Goal: Information Seeking & Learning: Compare options

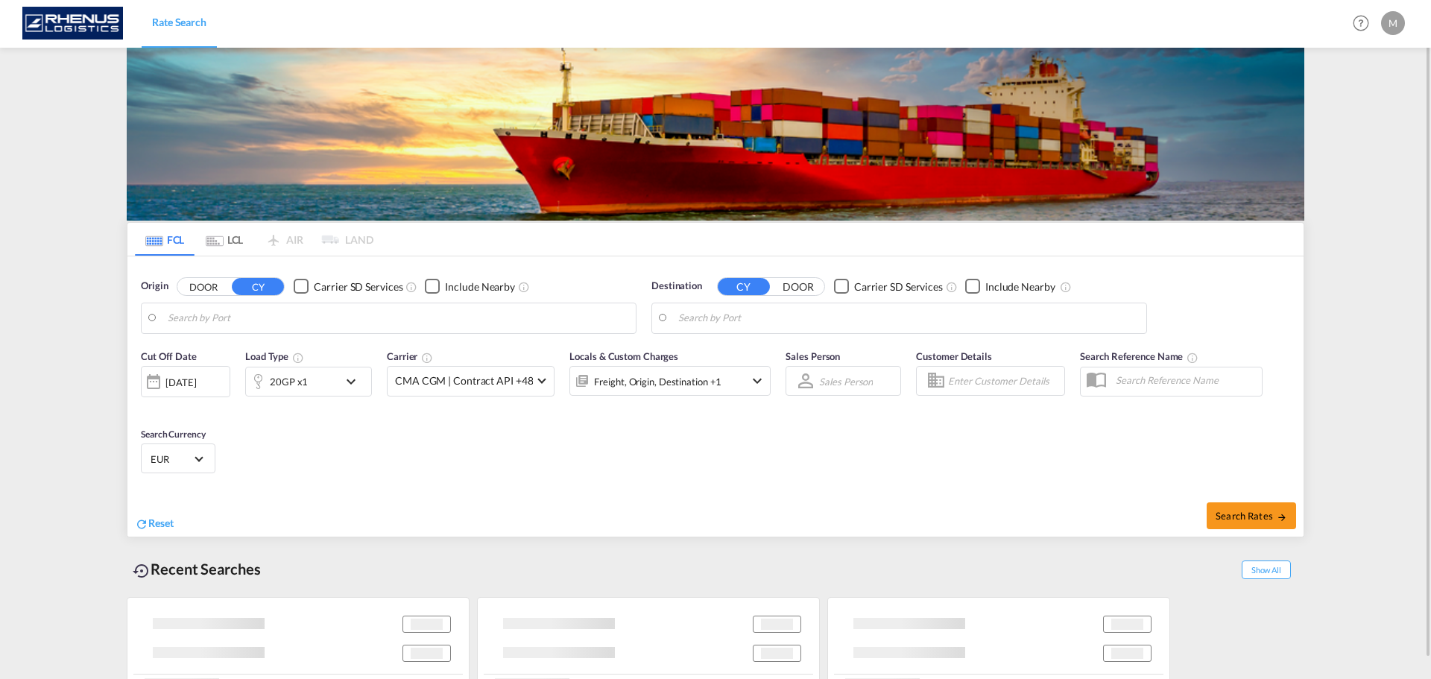
type input "[PERSON_NAME] ([PERSON_NAME]), [GEOGRAPHIC_DATA]"
type input "[GEOGRAPHIC_DATA], [GEOGRAPHIC_DATA], CAMTR"
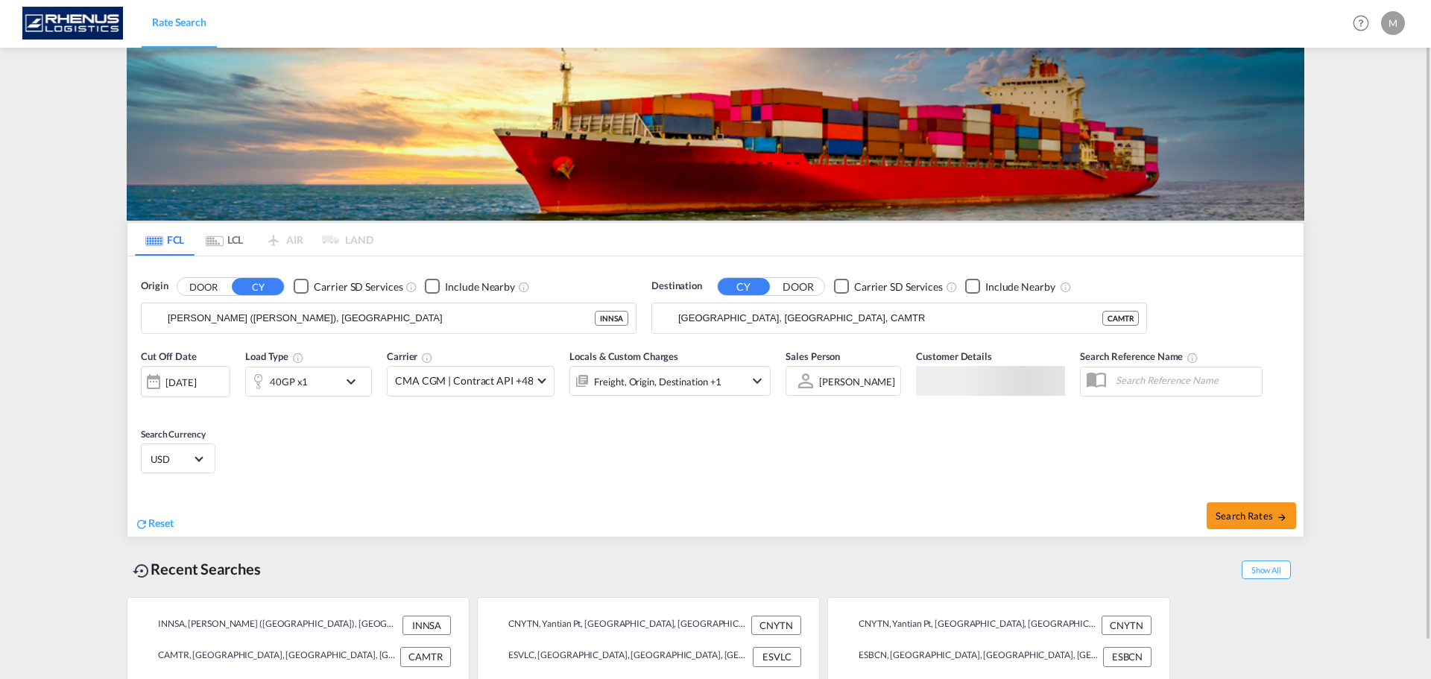
click at [177, 22] on span "Rate Search" at bounding box center [179, 22] width 54 height 13
click at [178, 25] on span "Rate Search" at bounding box center [179, 22] width 54 height 13
click at [180, 25] on span "Rate Search" at bounding box center [179, 22] width 54 height 13
click at [808, 382] on div at bounding box center [806, 381] width 24 height 26
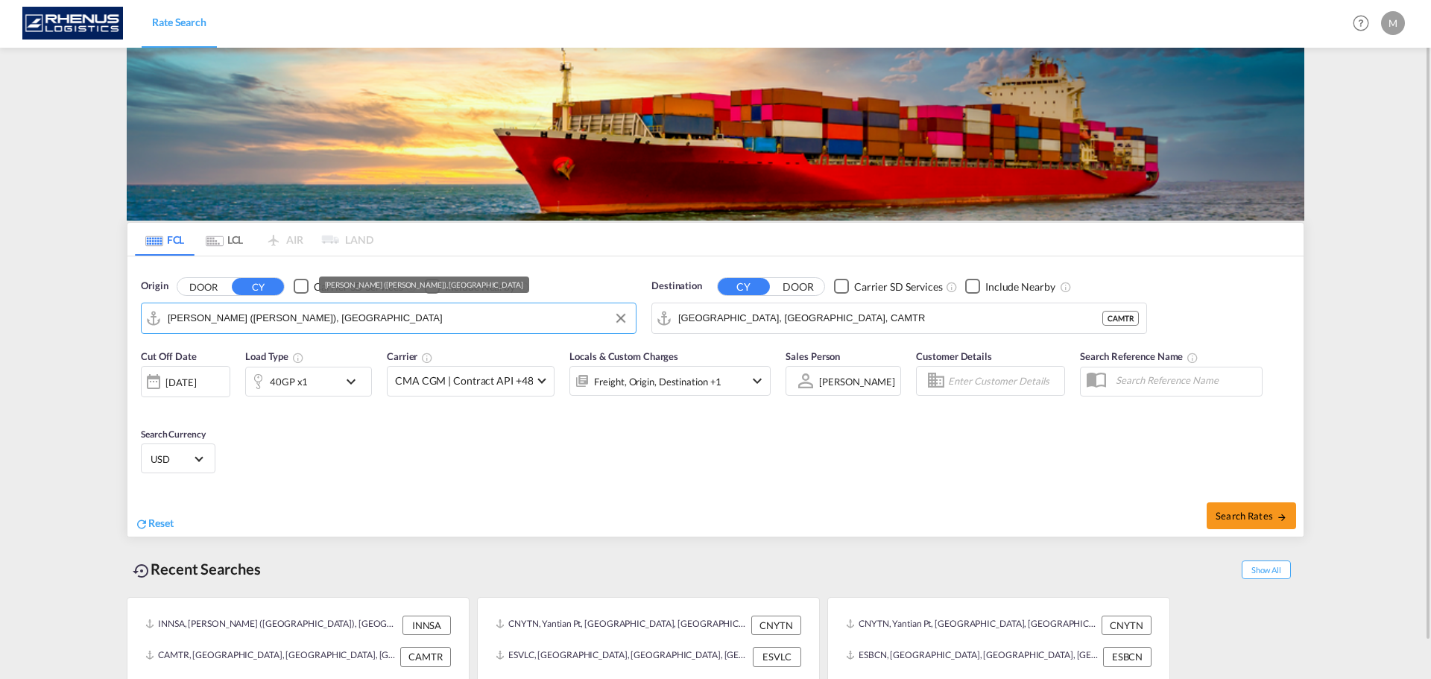
click at [362, 322] on input "[PERSON_NAME] ([PERSON_NAME]), [GEOGRAPHIC_DATA]" at bounding box center [398, 318] width 461 height 22
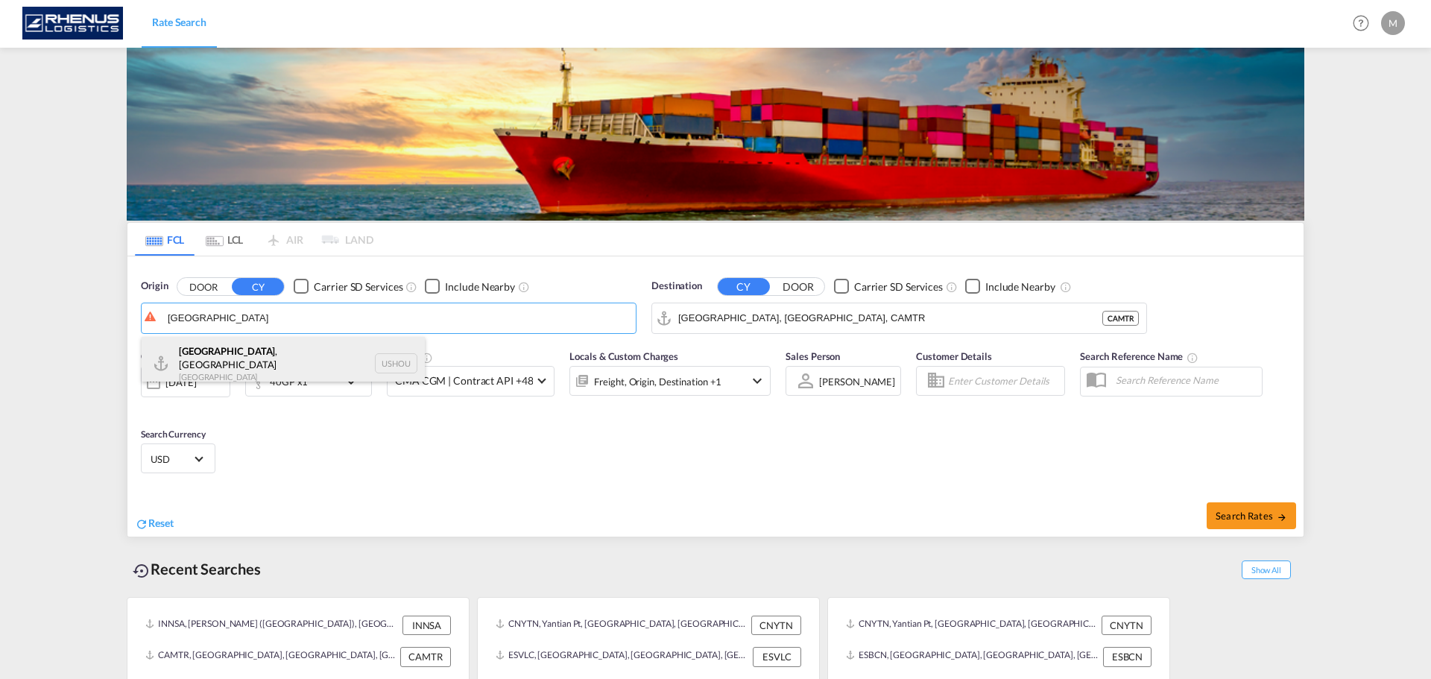
click at [246, 359] on div "[GEOGRAPHIC_DATA] , [GEOGRAPHIC_DATA] [GEOGRAPHIC_DATA] USHOU" at bounding box center [283, 364] width 283 height 54
type input "[GEOGRAPHIC_DATA], [GEOGRAPHIC_DATA], USHOU"
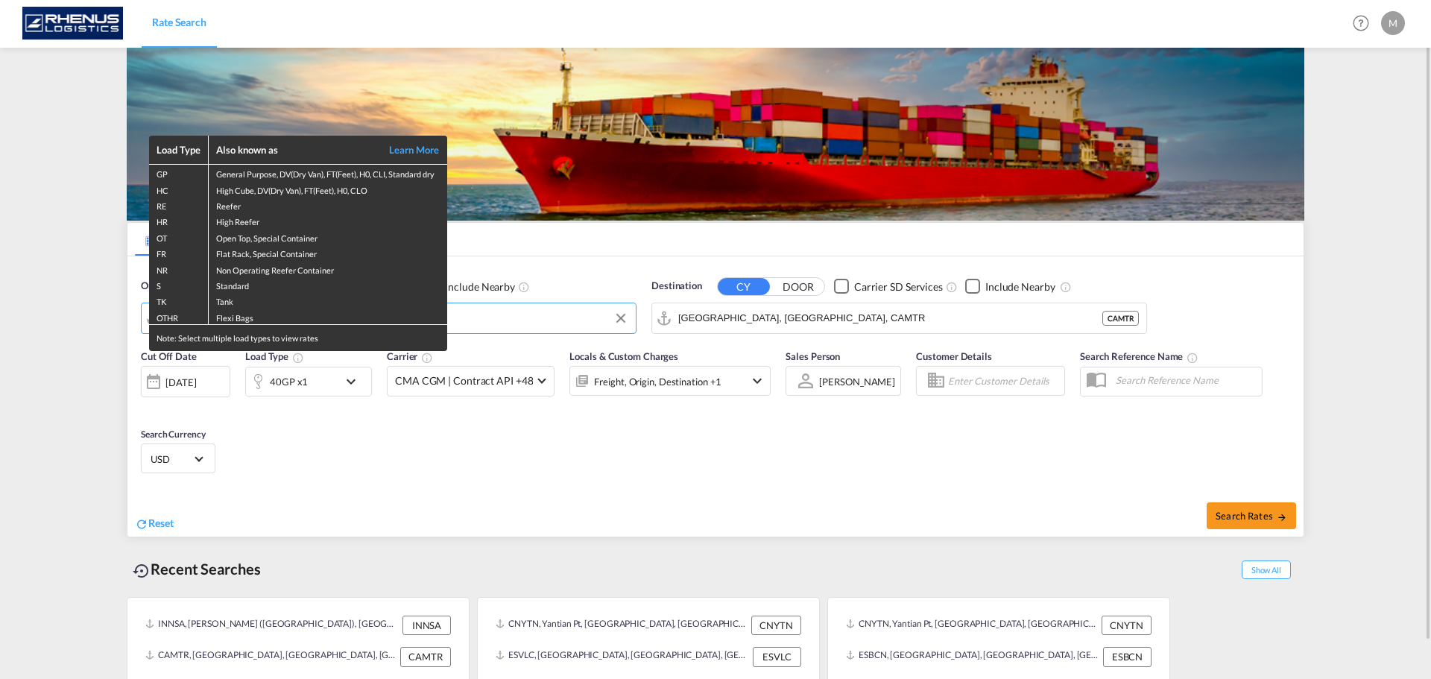
drag, startPoint x: 837, startPoint y: 326, endPoint x: 815, endPoint y: 325, distance: 22.4
click at [836, 326] on div "Load Type Also known as Learn More GP General Purpose, DV(Dry Van), FT(Feet), H…" at bounding box center [715, 339] width 1431 height 679
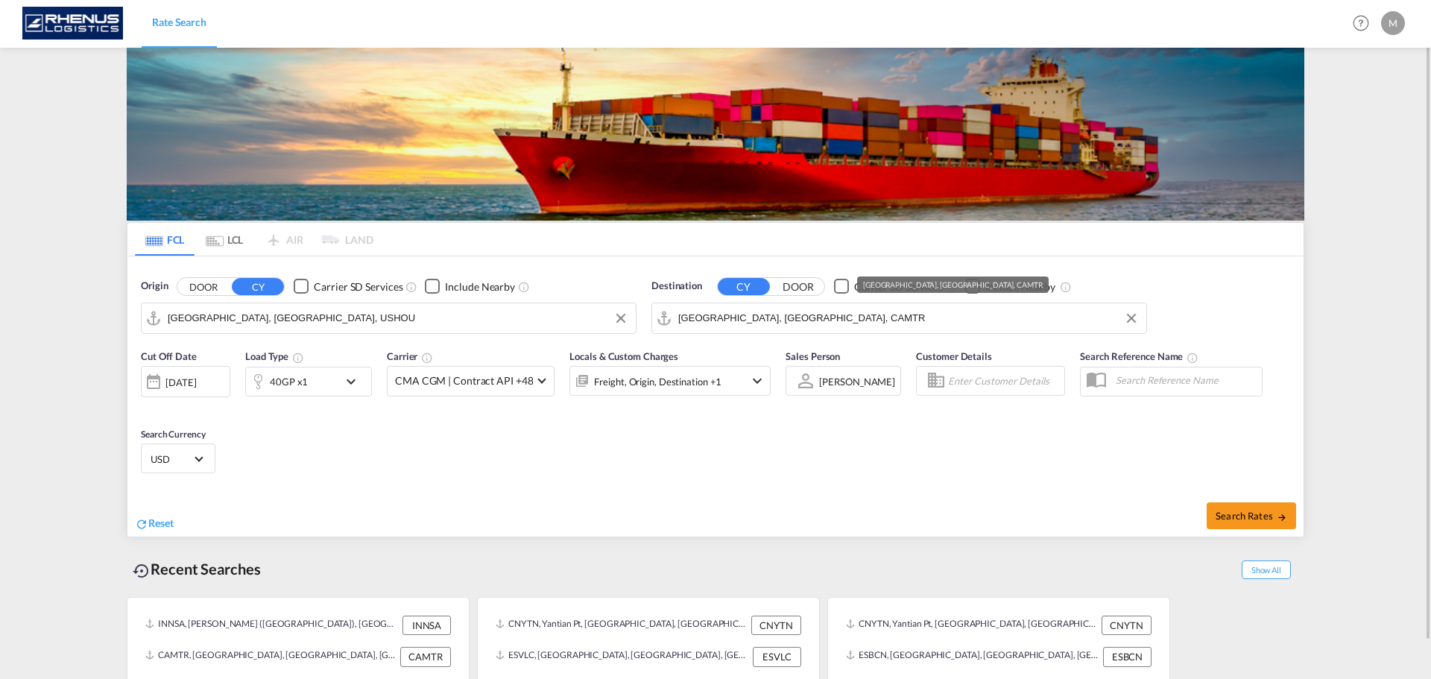
click at [813, 324] on input "[GEOGRAPHIC_DATA], [GEOGRAPHIC_DATA], CAMTR" at bounding box center [908, 318] width 461 height 22
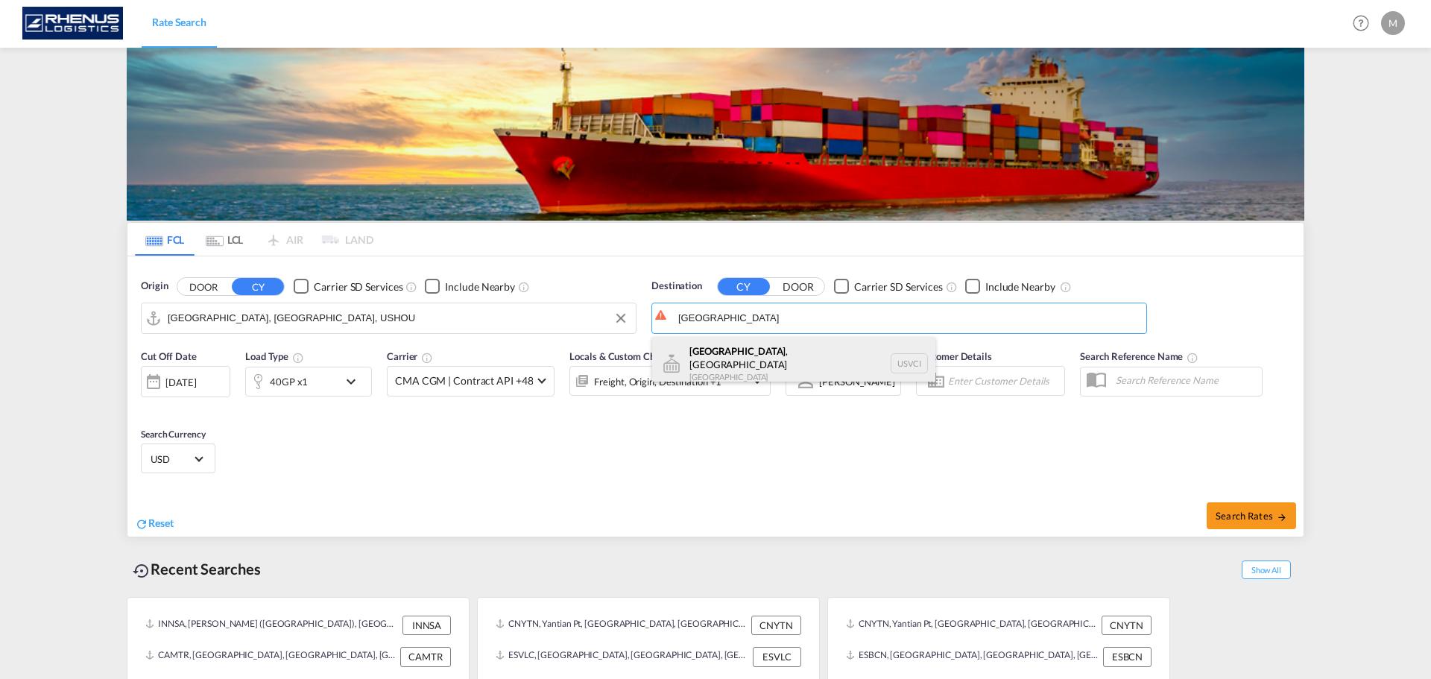
click at [748, 354] on div "[GEOGRAPHIC_DATA] , [GEOGRAPHIC_DATA] [GEOGRAPHIC_DATA] [GEOGRAPHIC_DATA]" at bounding box center [793, 364] width 283 height 54
type input "[GEOGRAPHIC_DATA], [GEOGRAPHIC_DATA], [GEOGRAPHIC_DATA]"
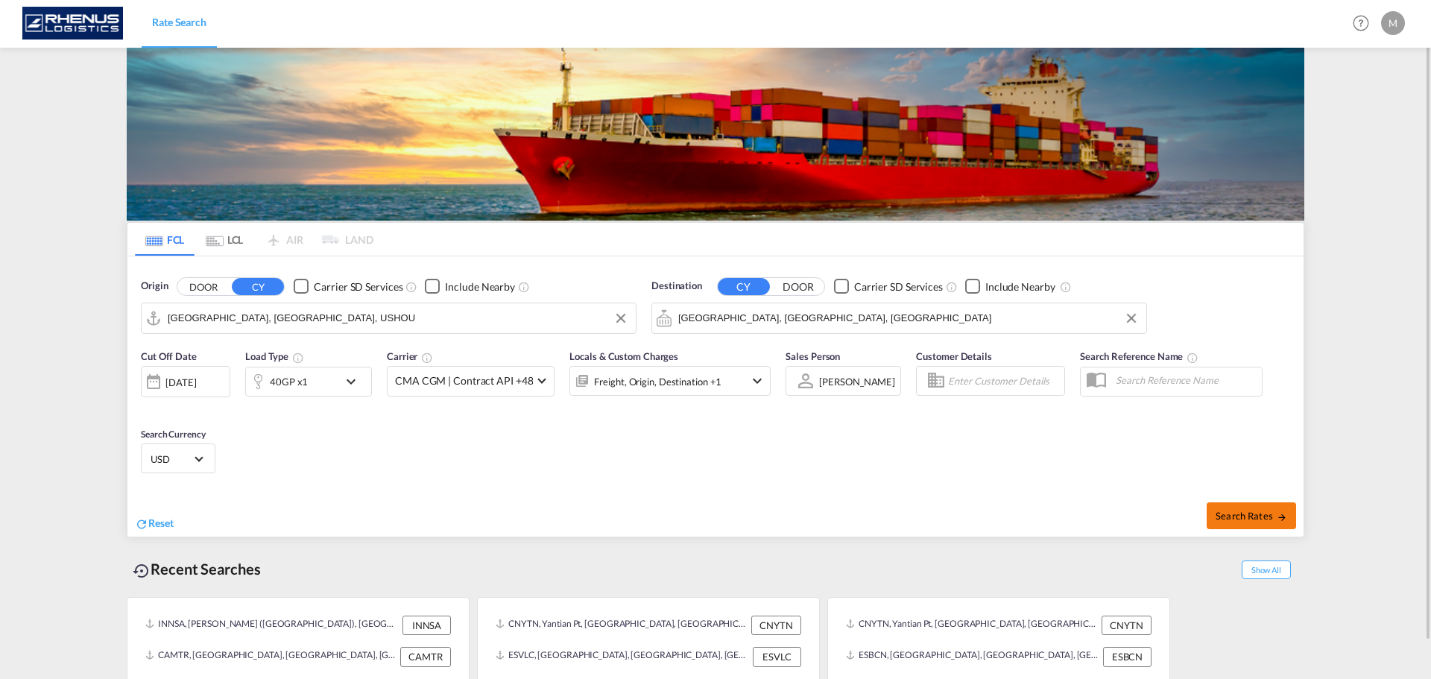
click at [1256, 510] on span "Search Rates" at bounding box center [1252, 516] width 72 height 12
type input "USHOU to USVCI / [DATE]"
